Goal: Task Accomplishment & Management: Use online tool/utility

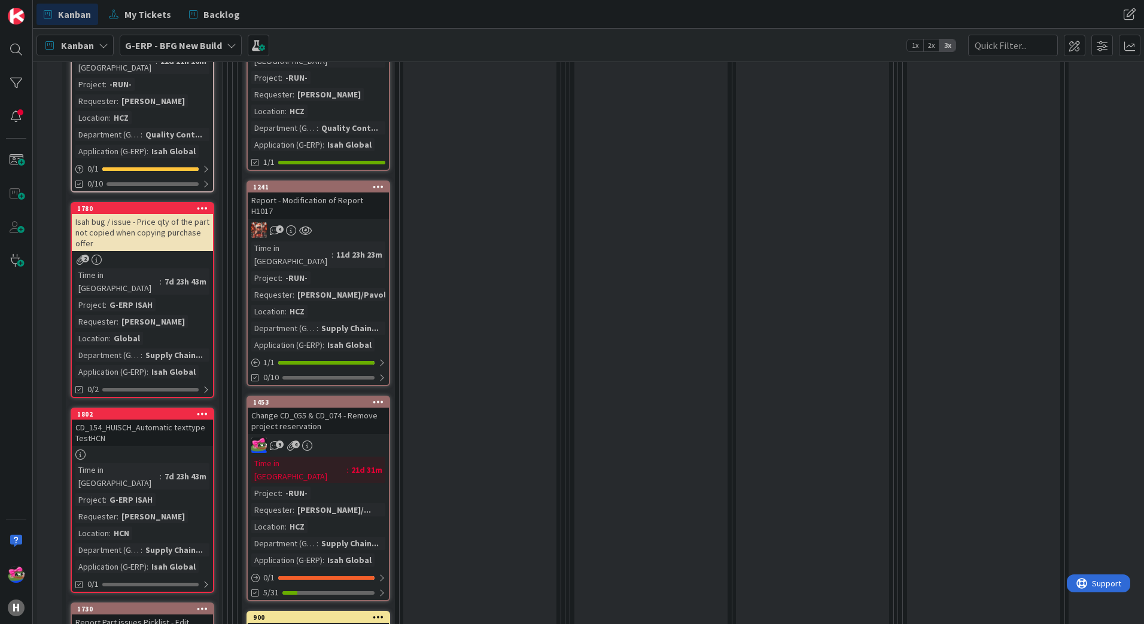
scroll to position [1357, 0]
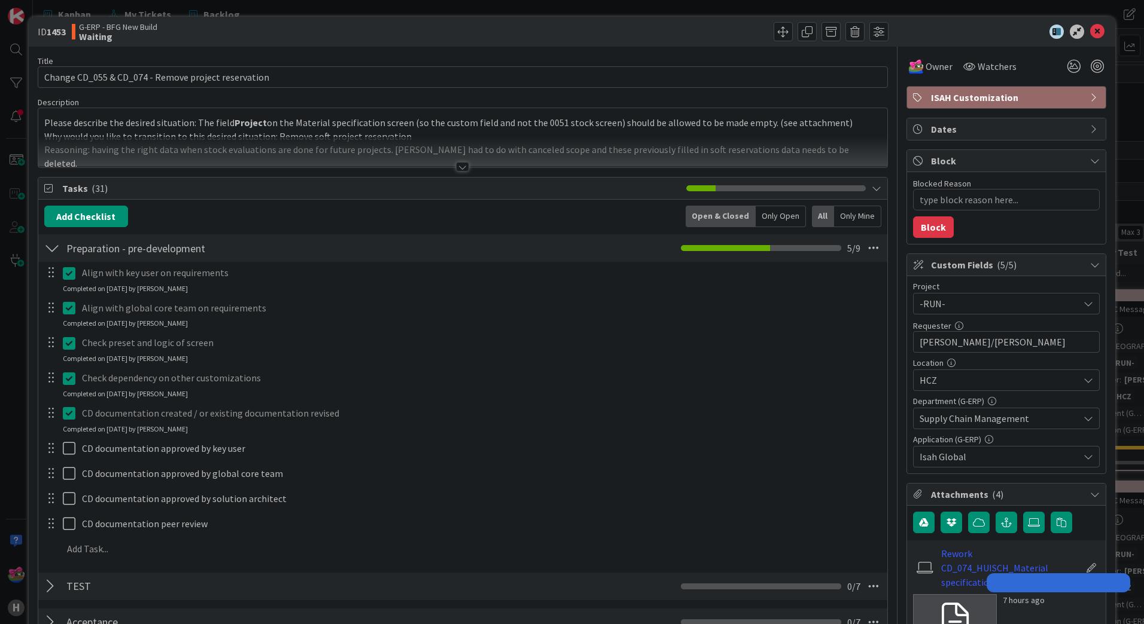
type textarea "x"
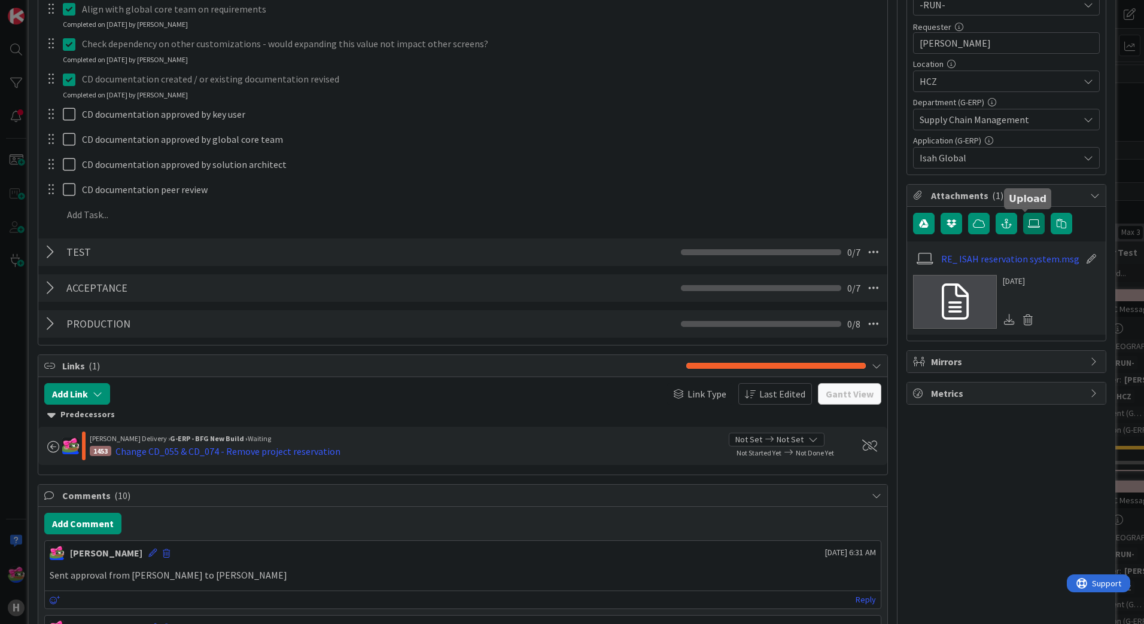
click at [1034, 221] on label at bounding box center [1034, 224] width 22 height 22
click at [1023, 213] on input "file" at bounding box center [1023, 213] width 0 height 0
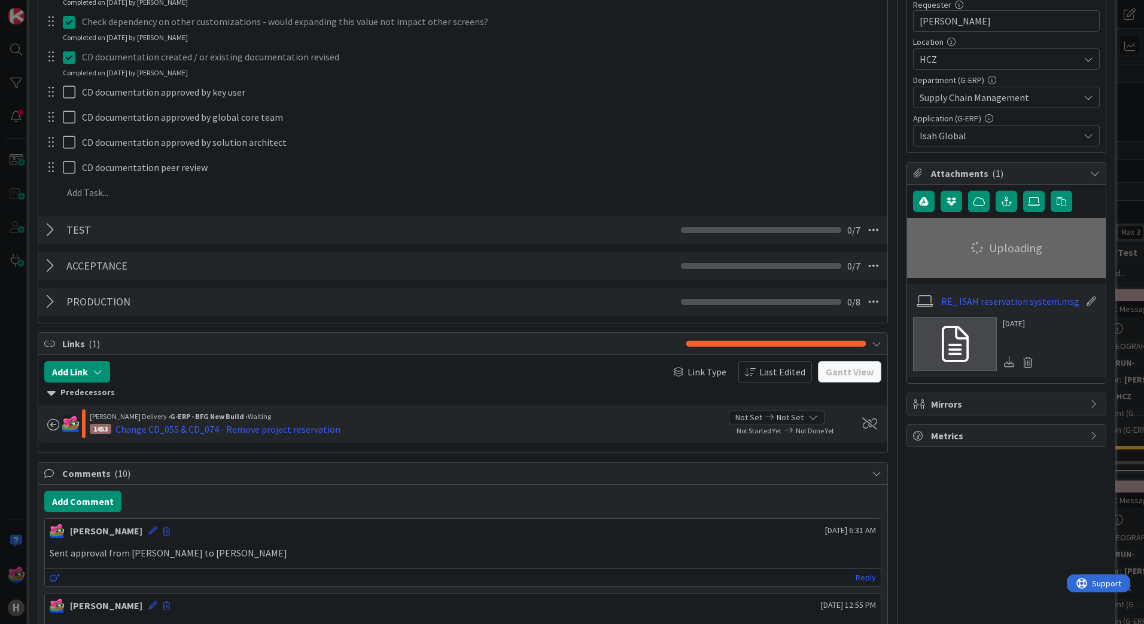
scroll to position [419, 0]
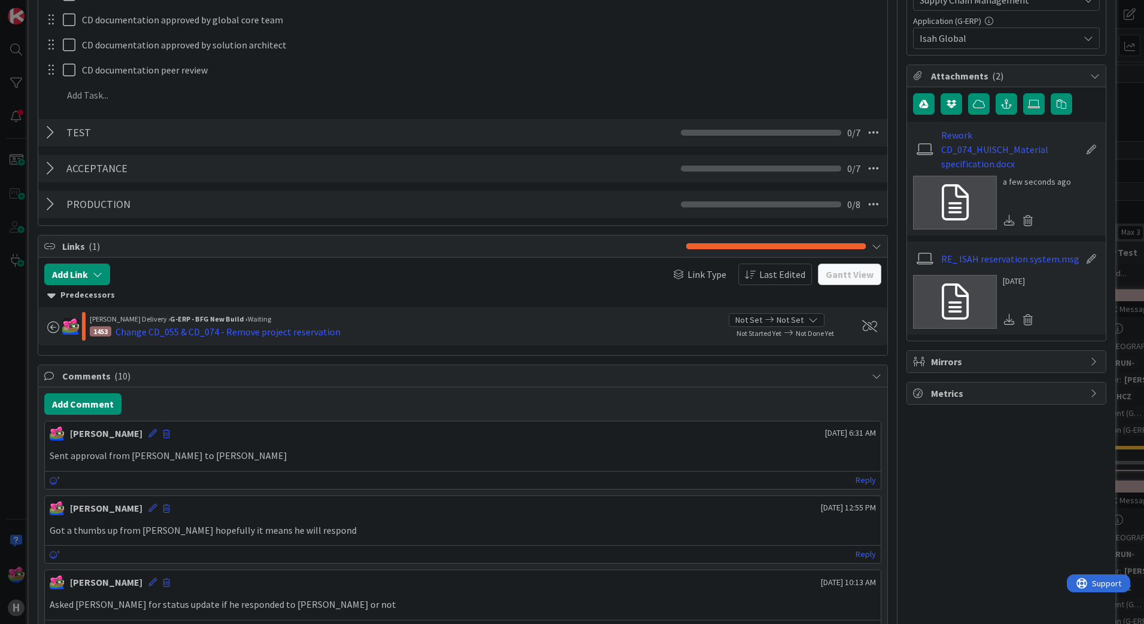
type textarea "x"
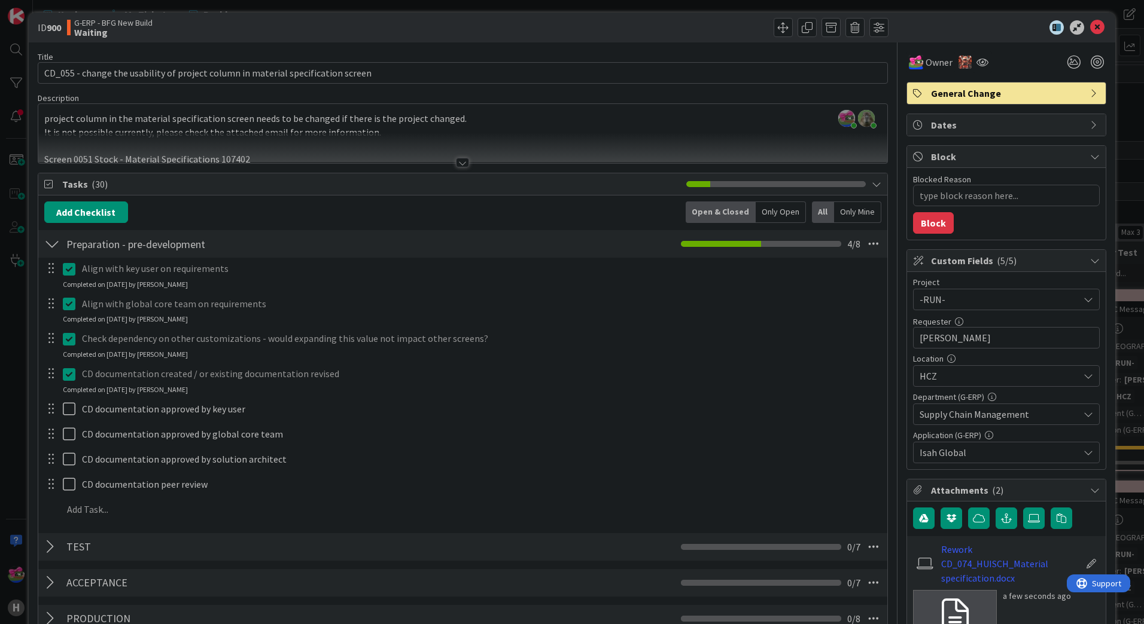
scroll to position [0, 0]
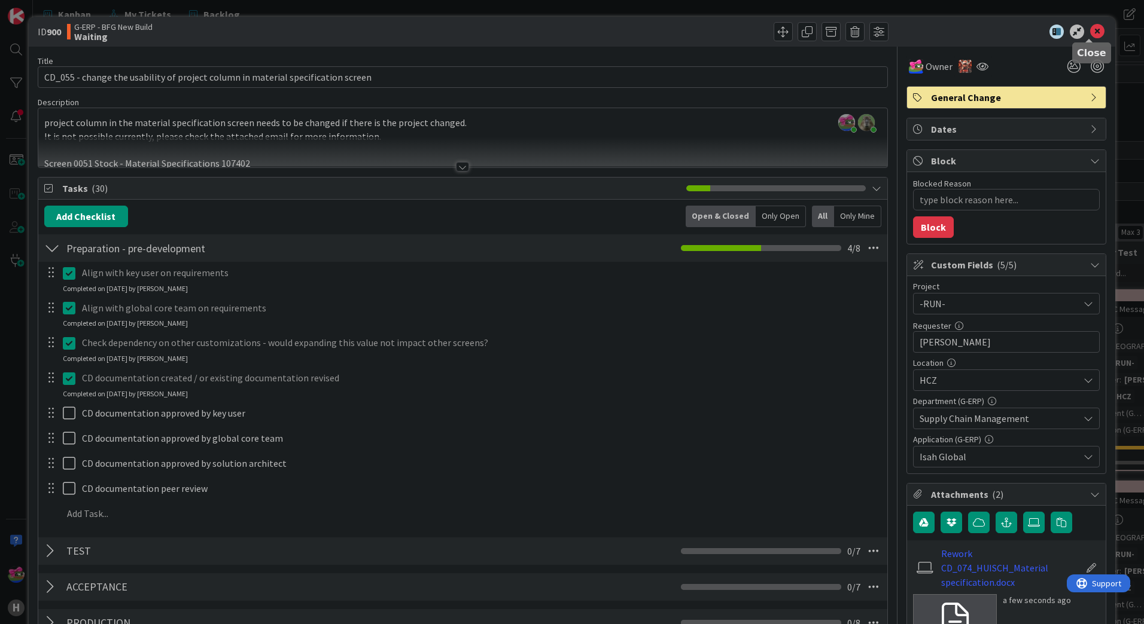
click at [1090, 32] on icon at bounding box center [1097, 32] width 14 height 14
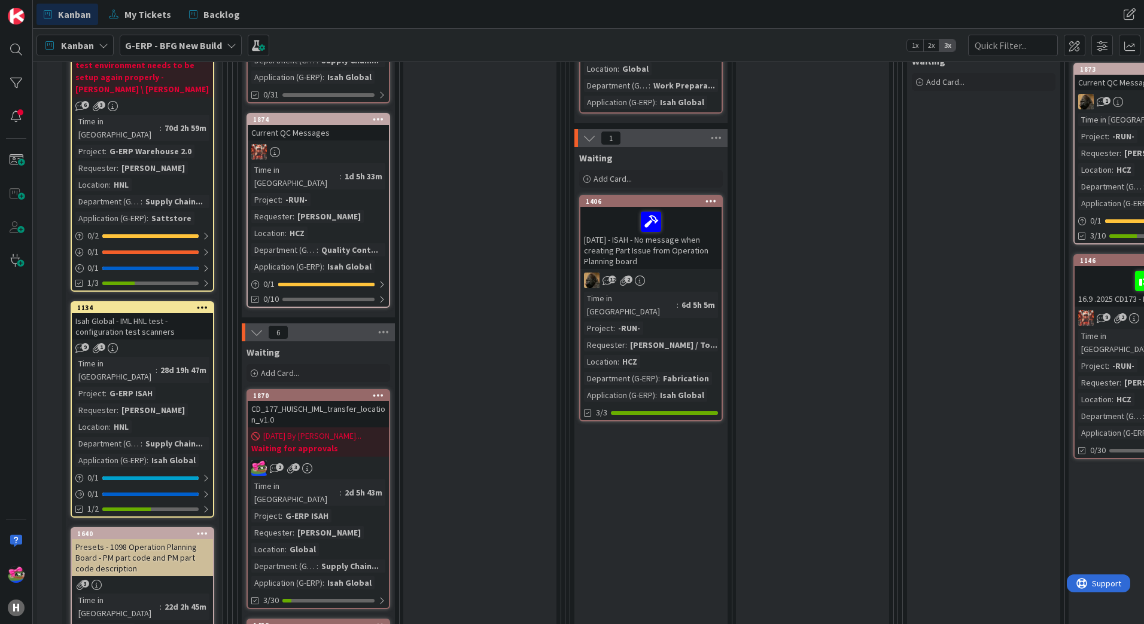
scroll to position [419, 0]
